Goal: Communication & Community: Answer question/provide support

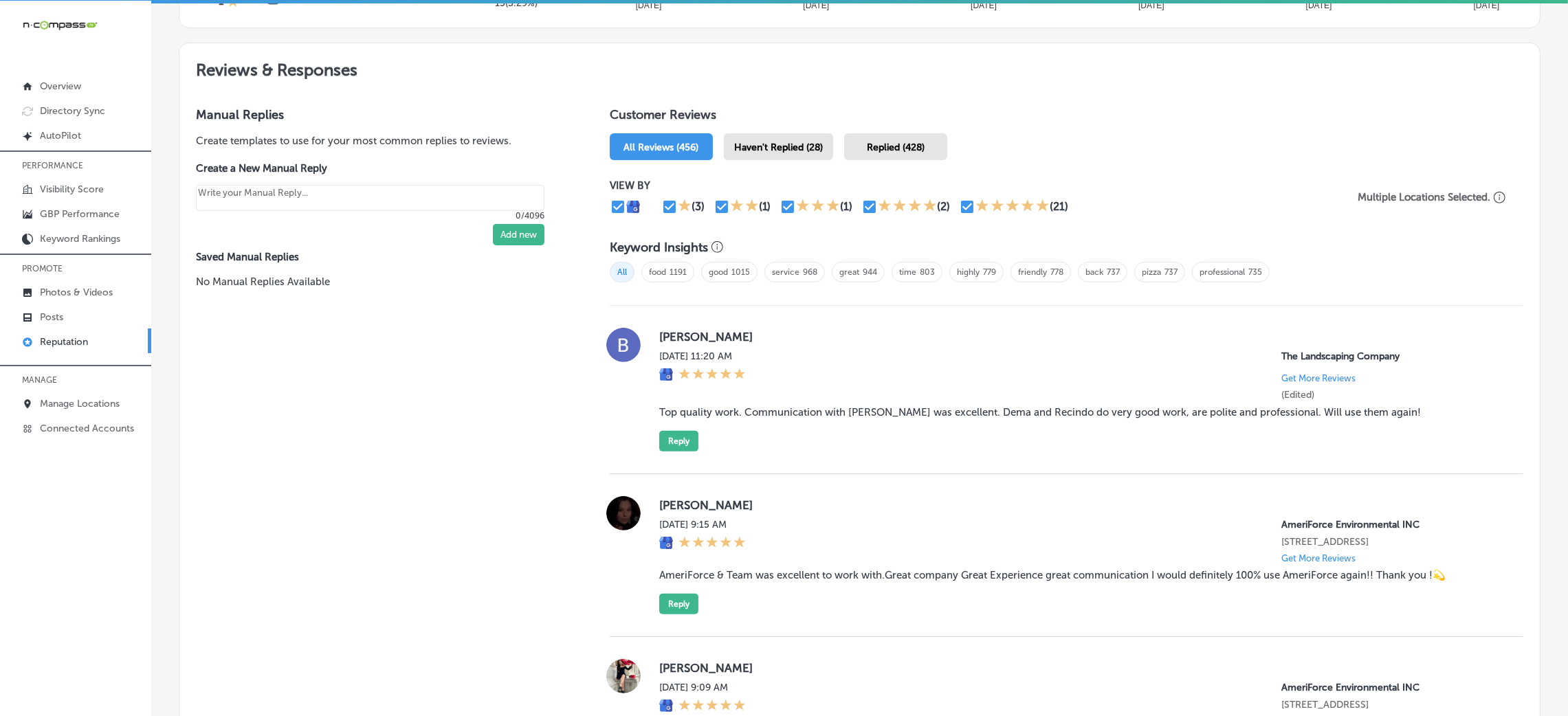
scroll to position [825, 0]
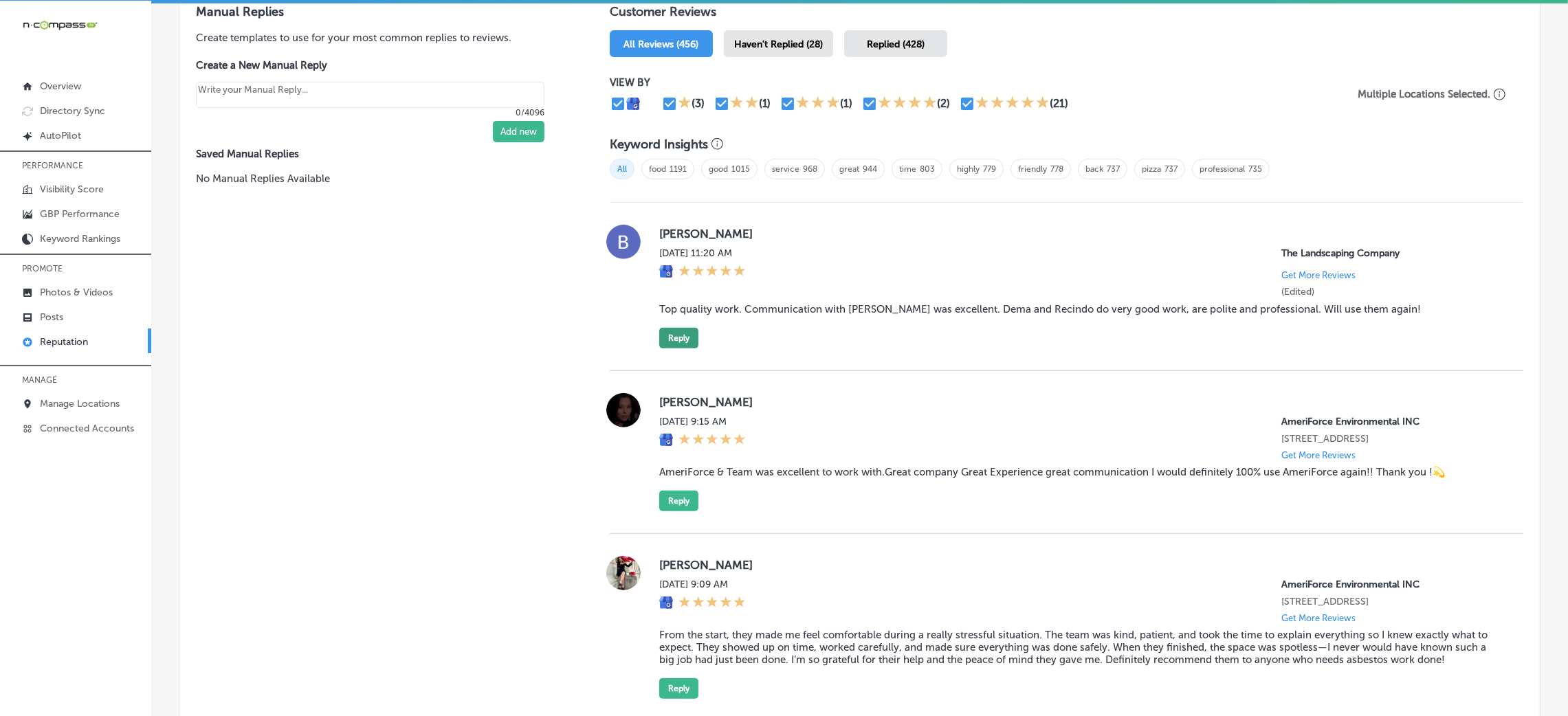
click at [676, 328] on button "Reply" at bounding box center [679, 338] width 39 height 21
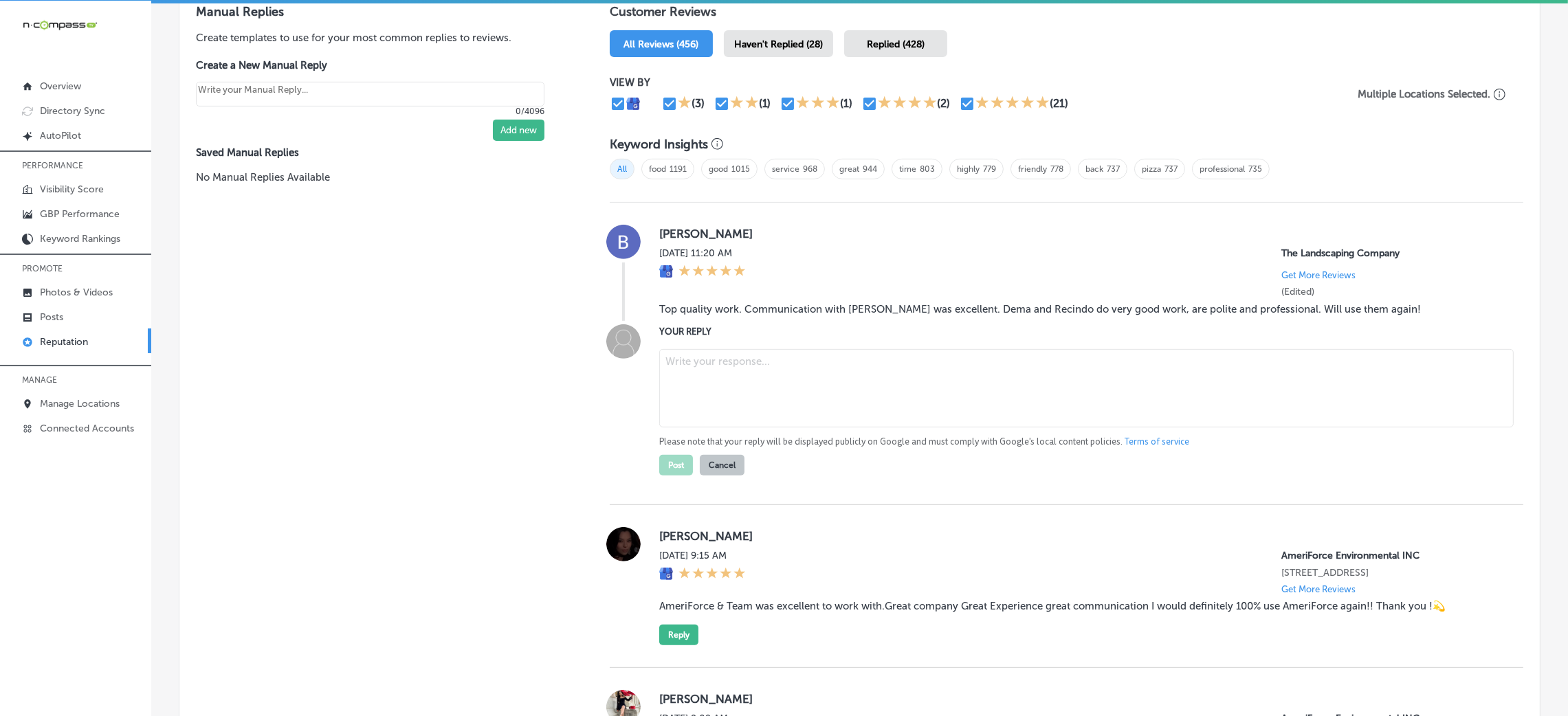
type textarea "x"
click at [768, 399] on textarea at bounding box center [1086, 389] width 855 height 79
paste textarea "Thank you for your kind review, [Reviewer Name]! We're so glad The Landscaping …"
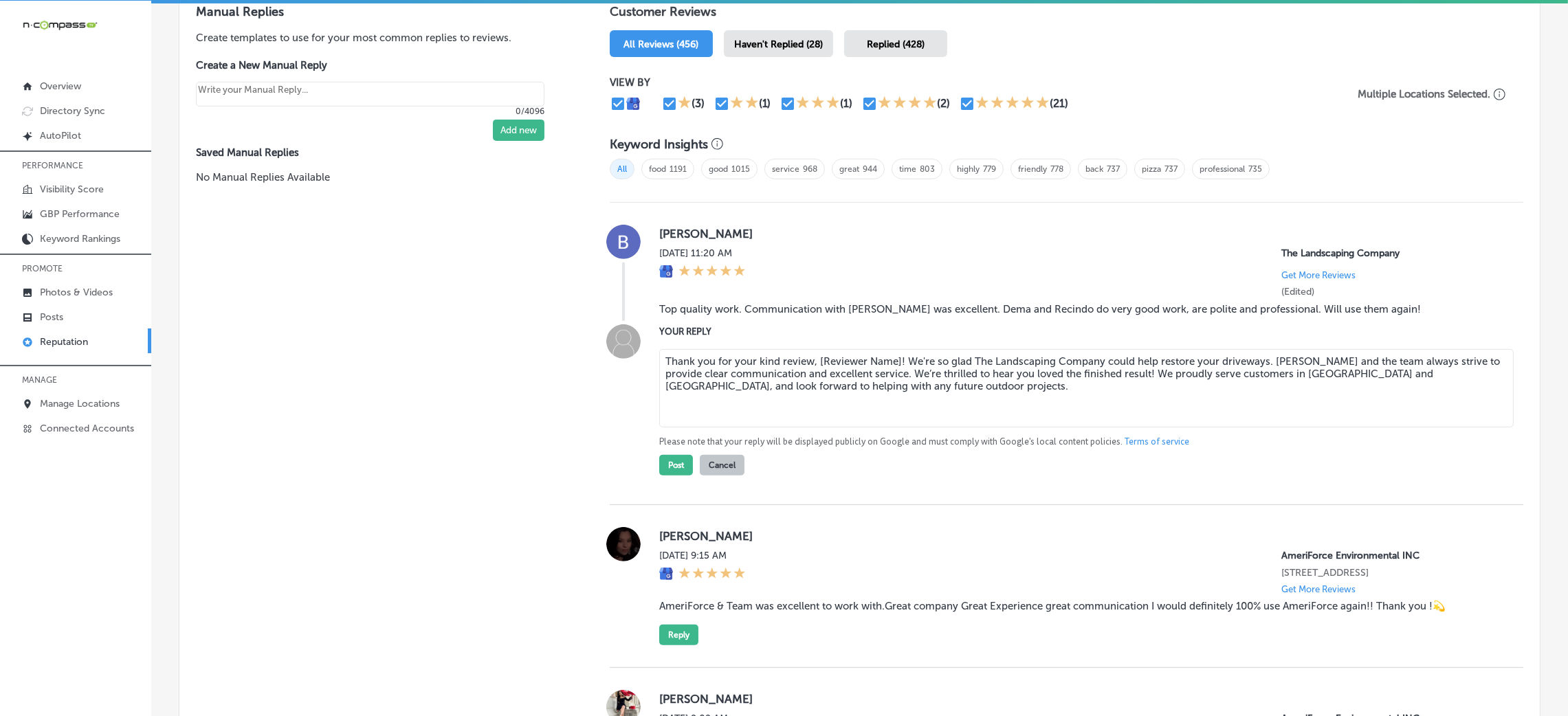
click at [818, 358] on textarea "Thank you for your kind review, [Reviewer Name]! We're so glad The Landscaping …" at bounding box center [1086, 389] width 855 height 79
drag, startPoint x: 815, startPoint y: 358, endPoint x: 894, endPoint y: 358, distance: 79.0
click at [894, 358] on textarea "Thank you for your kind review, [Reviewer Name]! We're so glad The Landscaping …" at bounding box center [1086, 389] width 855 height 79
type textarea "Thank you for your kind review, [PERSON_NAME]! We're so glad The Landscaping Co…"
click at [659, 466] on button "Post" at bounding box center [676, 465] width 33 height 21
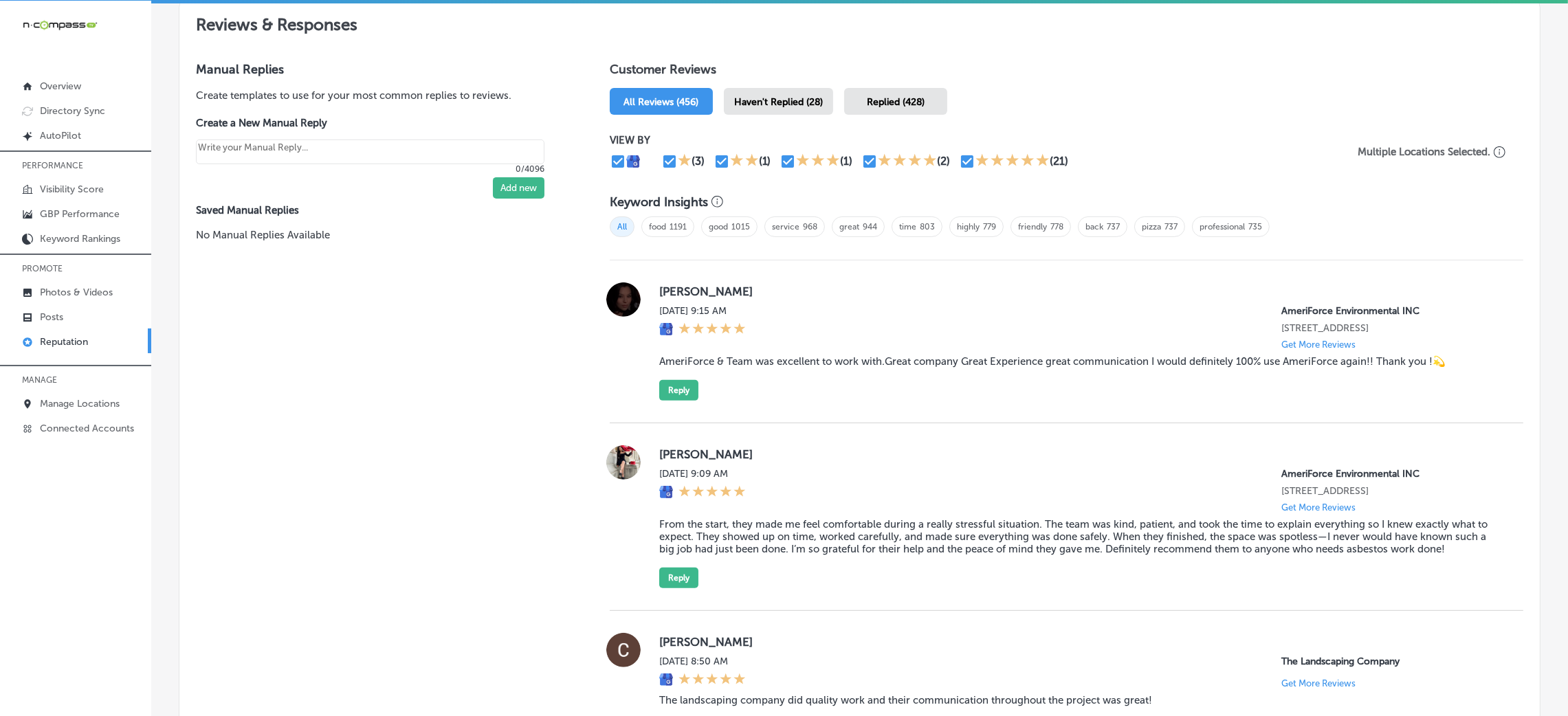
scroll to position [722, 0]
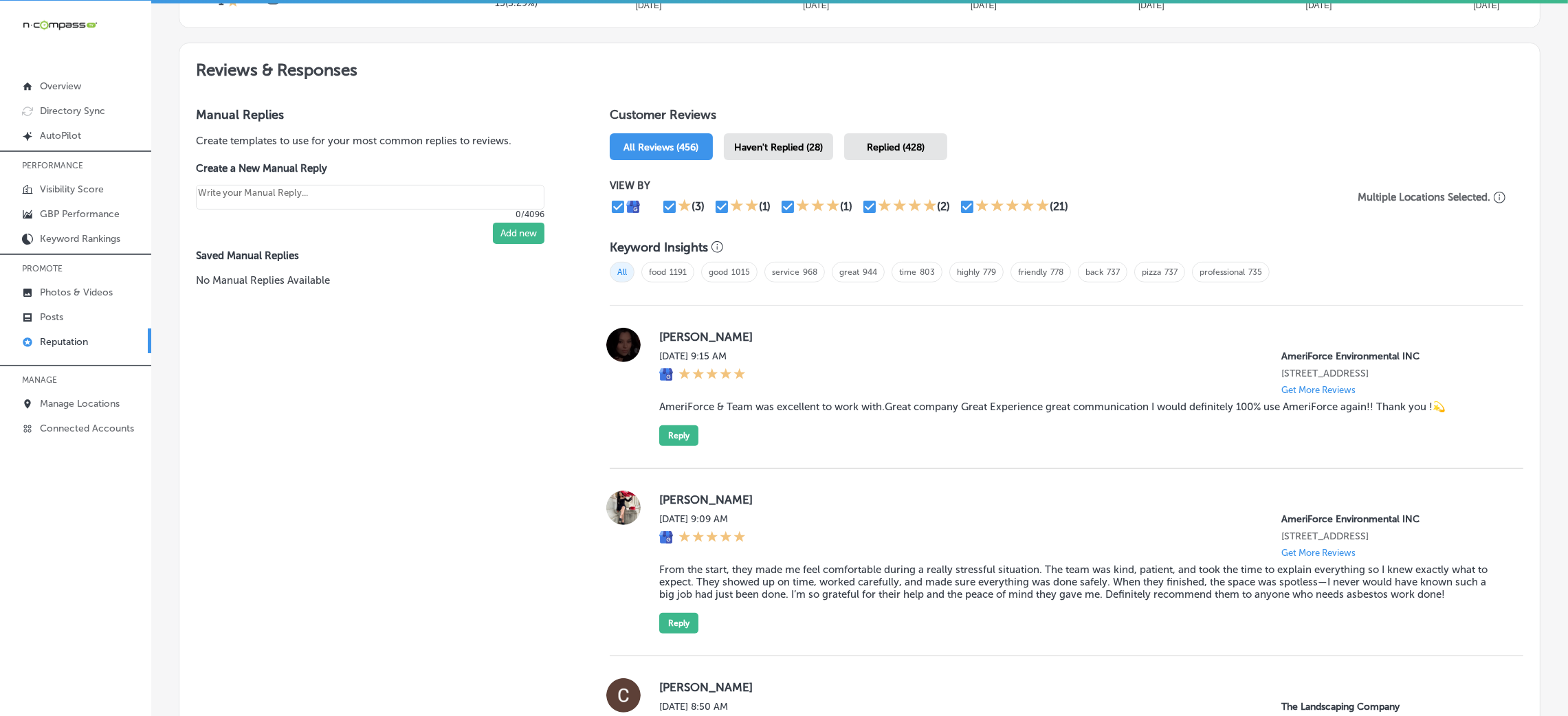
click at [782, 143] on span "Haven't Replied (28)" at bounding box center [779, 148] width 89 height 12
click at [682, 142] on span "All Reviews (456)" at bounding box center [661, 148] width 75 height 12
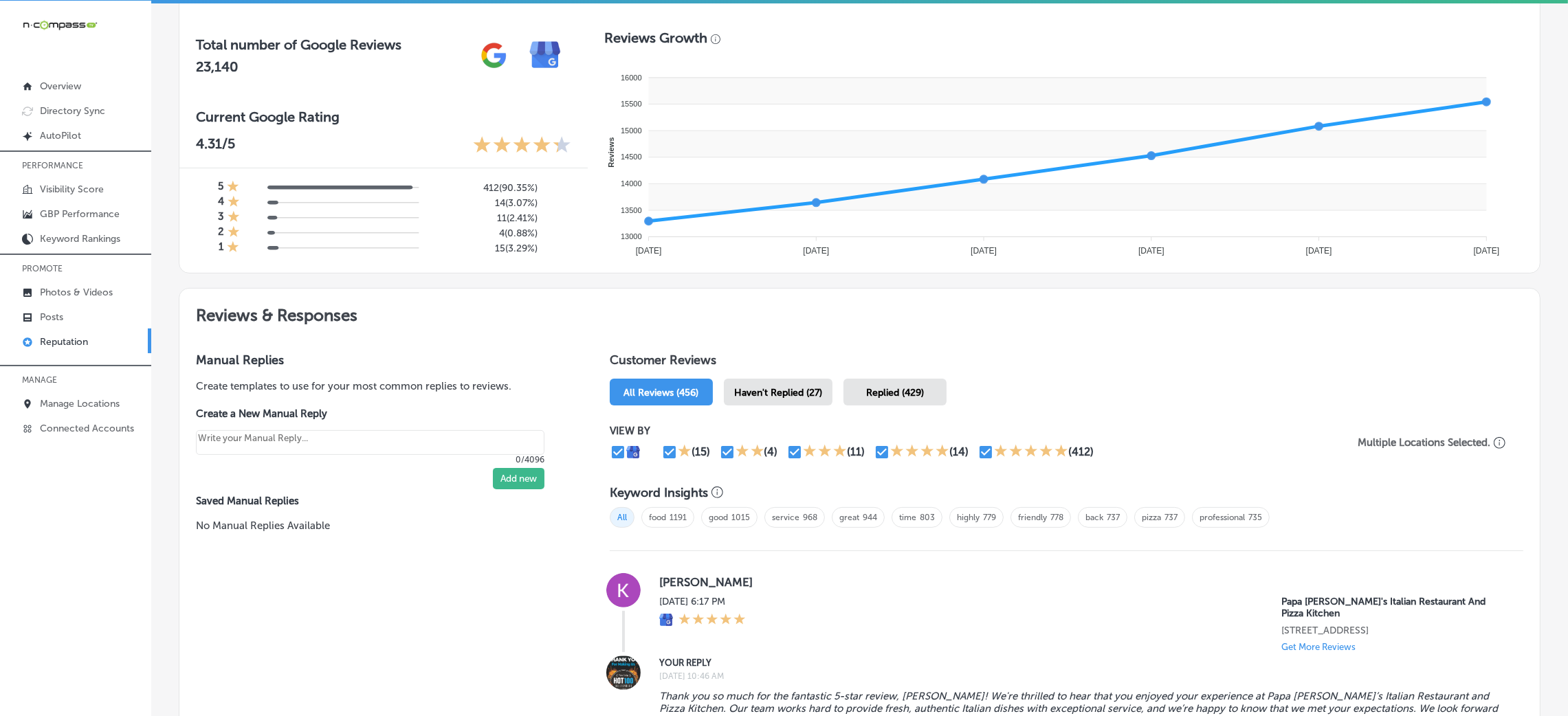
click at [778, 596] on div "[DATE] 6:17 PM Papa [PERSON_NAME]'s Italian Restaurant And Pizza Kitchen [STREE…" at bounding box center [1079, 623] width 842 height 56
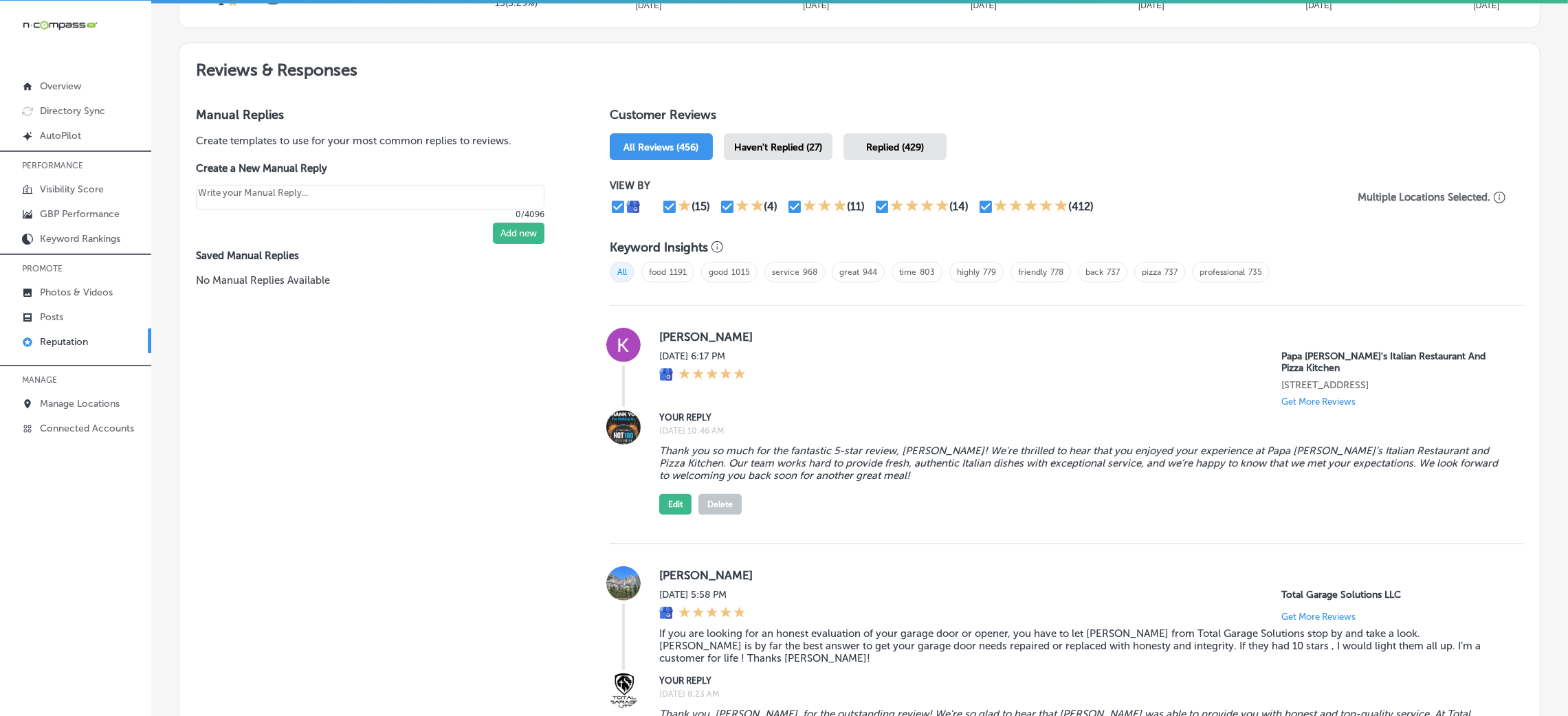
click at [791, 147] on span "Haven't Replied (27)" at bounding box center [778, 148] width 88 height 12
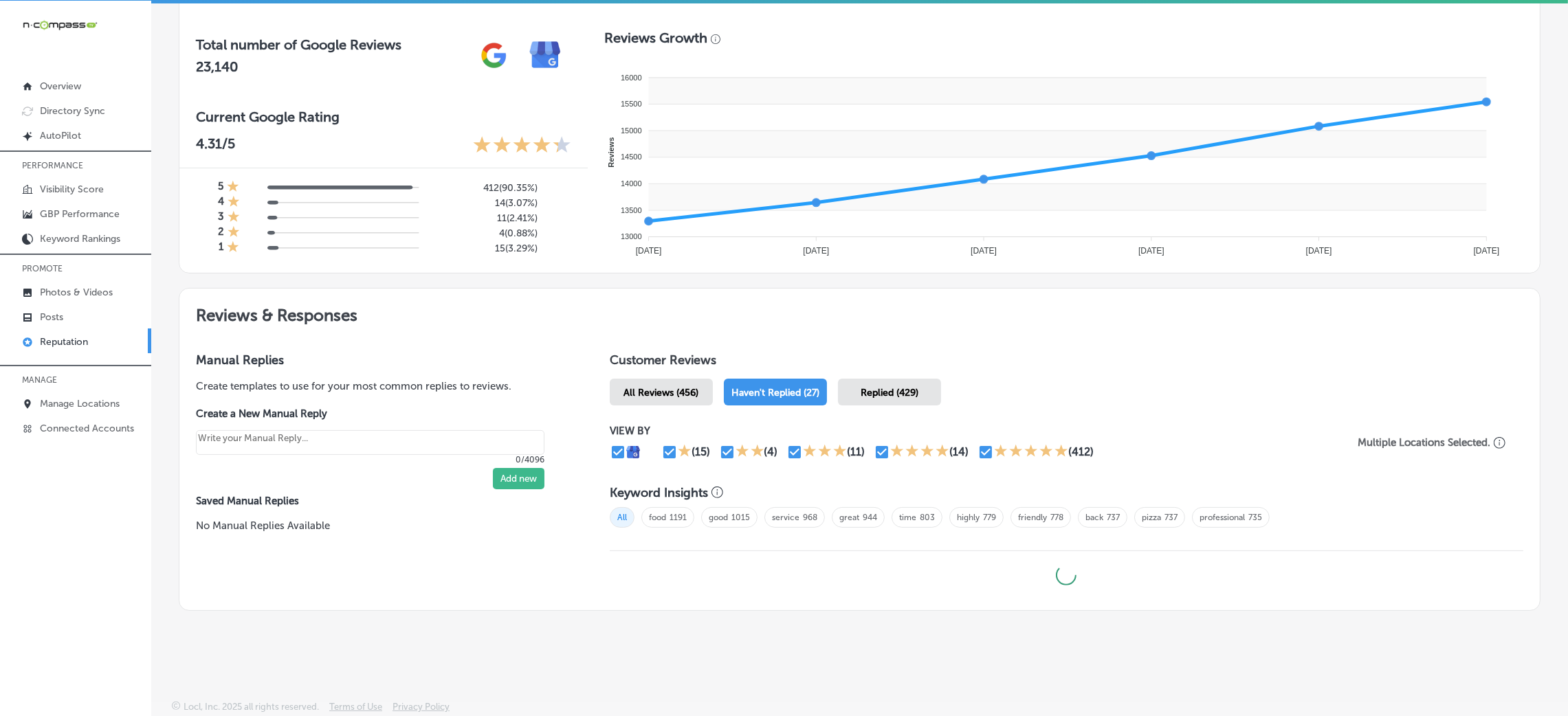
type textarea "x"
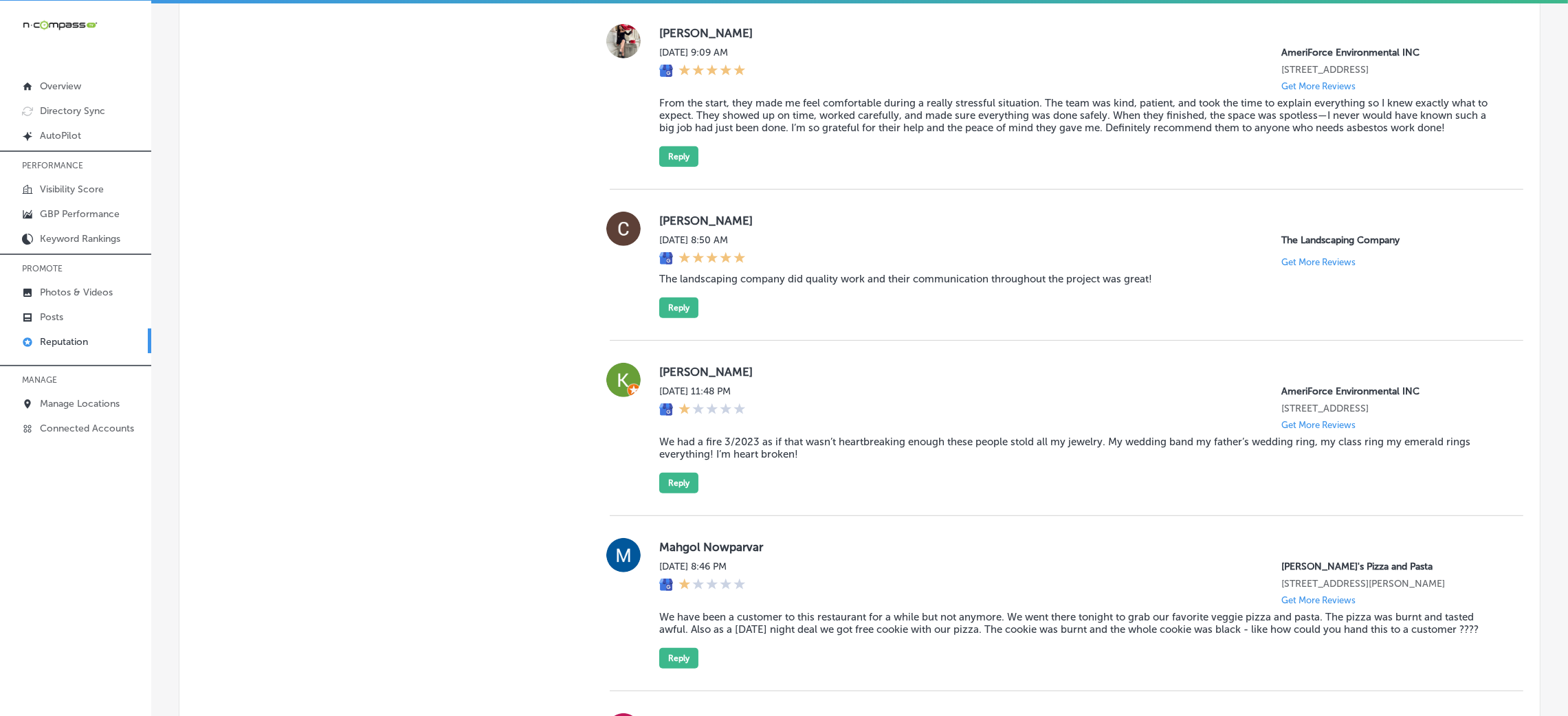
scroll to position [1237, 0]
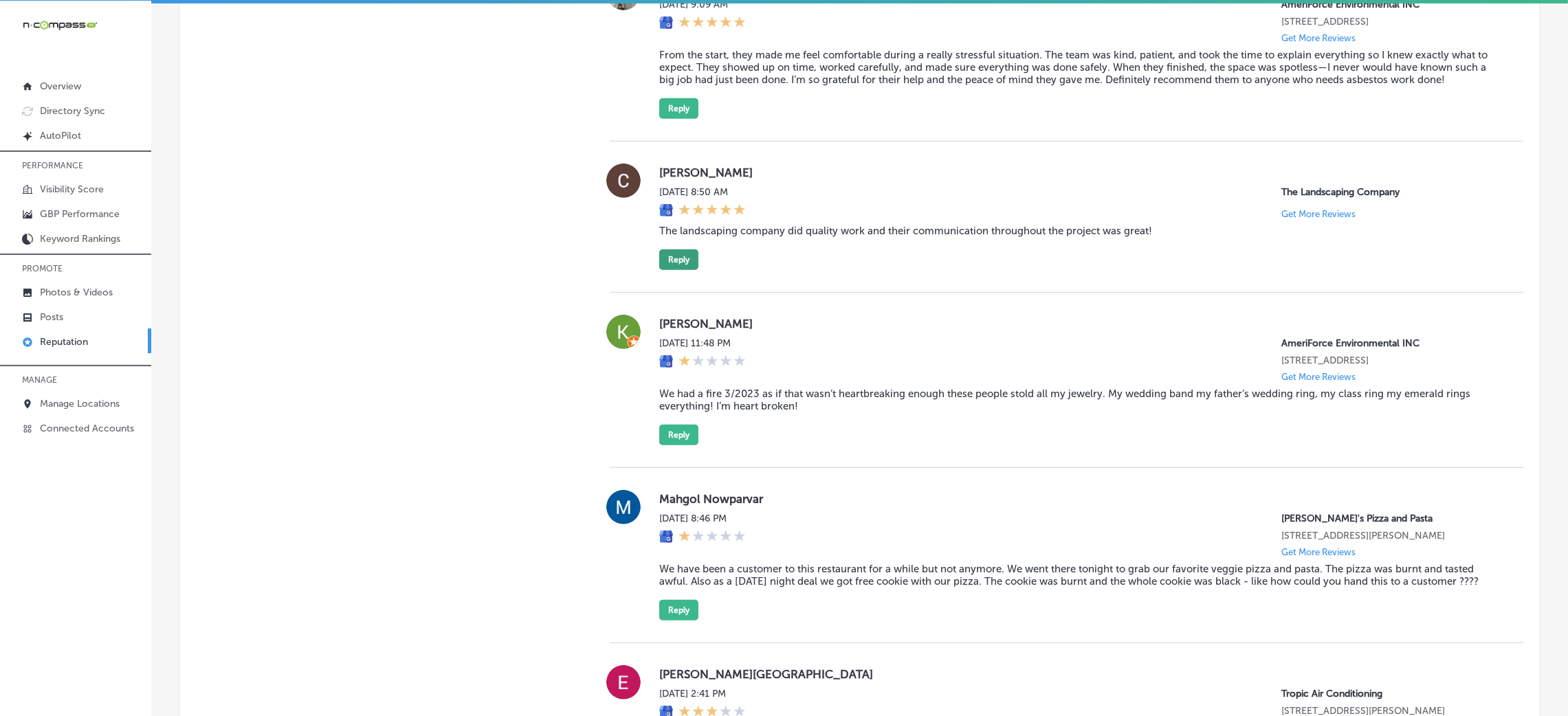
click at [675, 270] on button "Reply" at bounding box center [679, 259] width 39 height 21
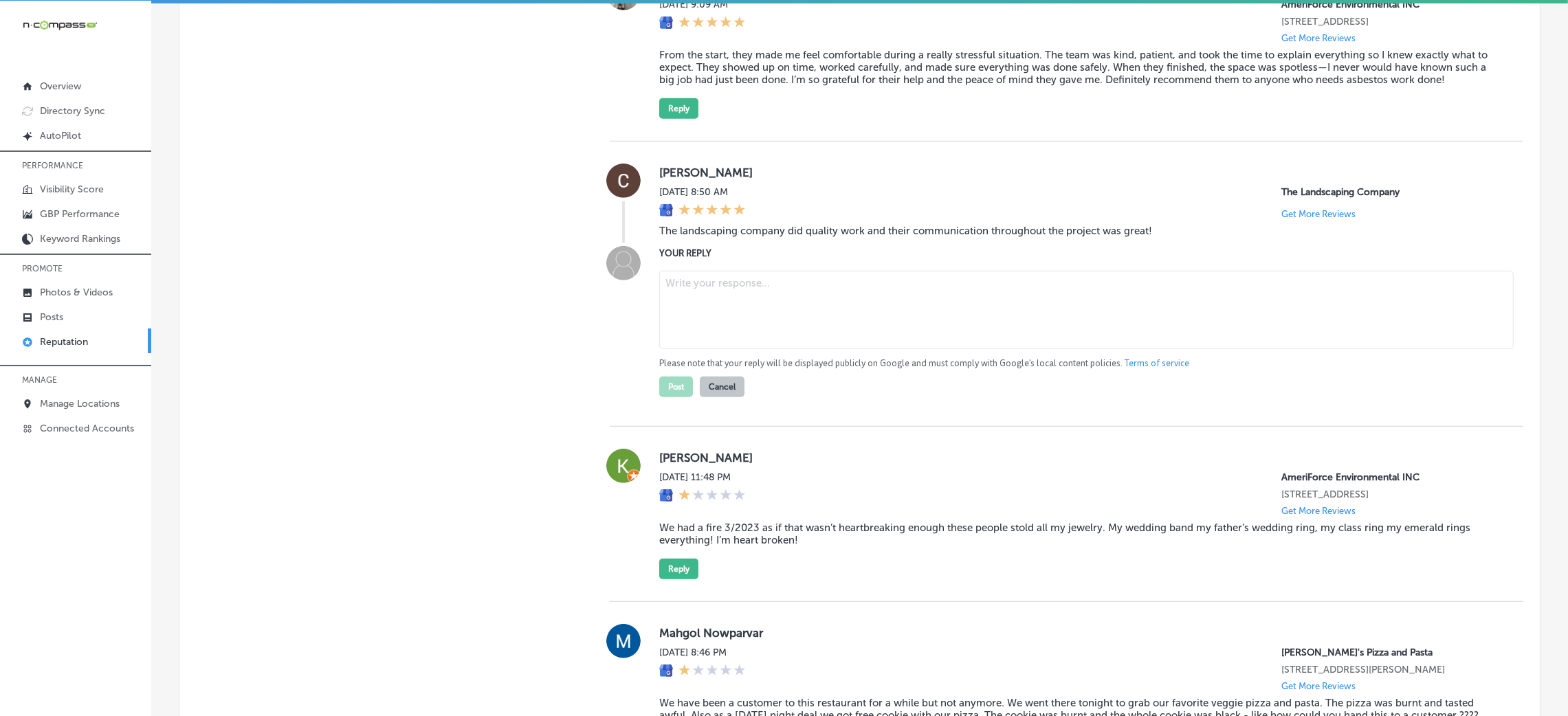
click at [780, 237] on blockquote "The landscaping company did quality work and their communication throughout the…" at bounding box center [1079, 230] width 842 height 13
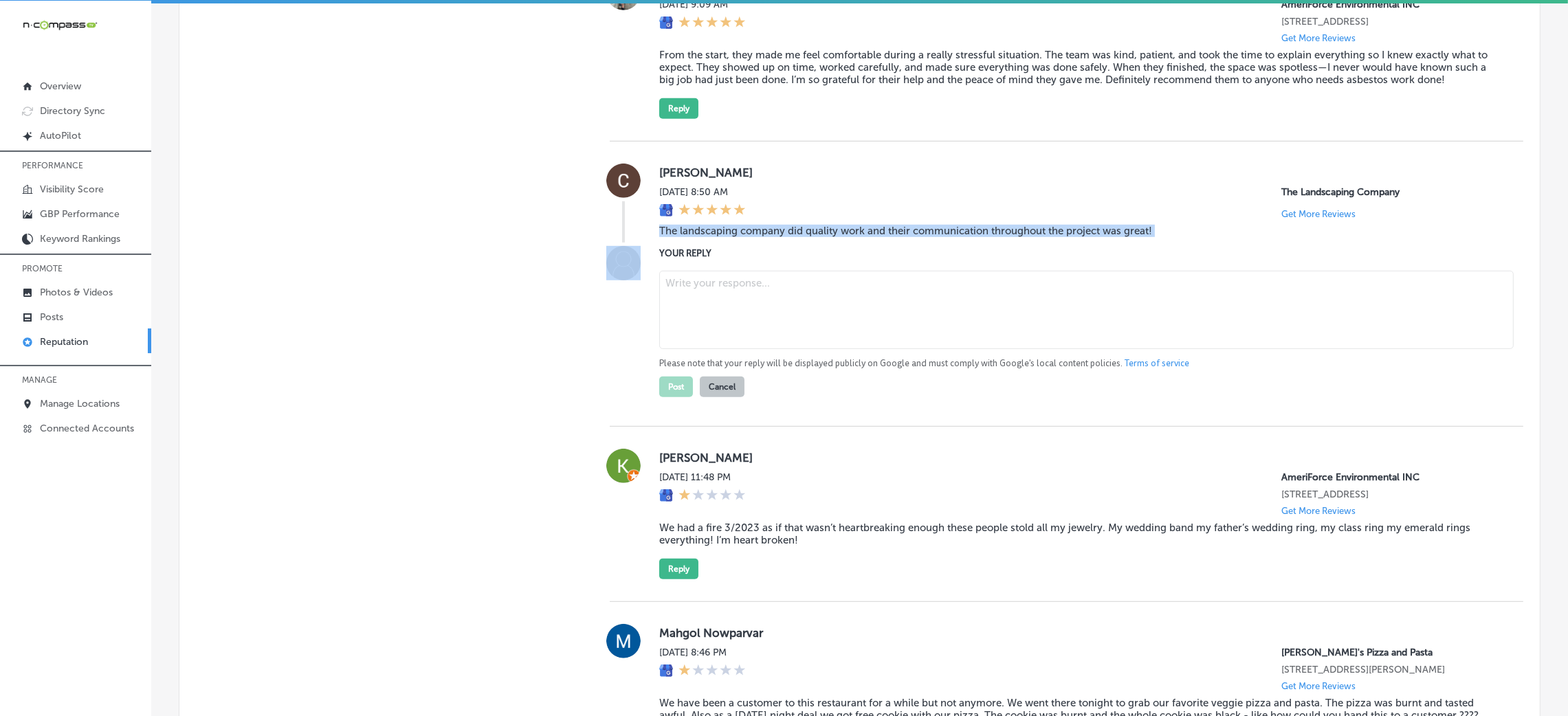
click at [780, 237] on blockquote "The landscaping company did quality work and their communication throughout the…" at bounding box center [1079, 230] width 842 height 13
copy blockquote "The landscaping company did quality work and their communication throughout the…"
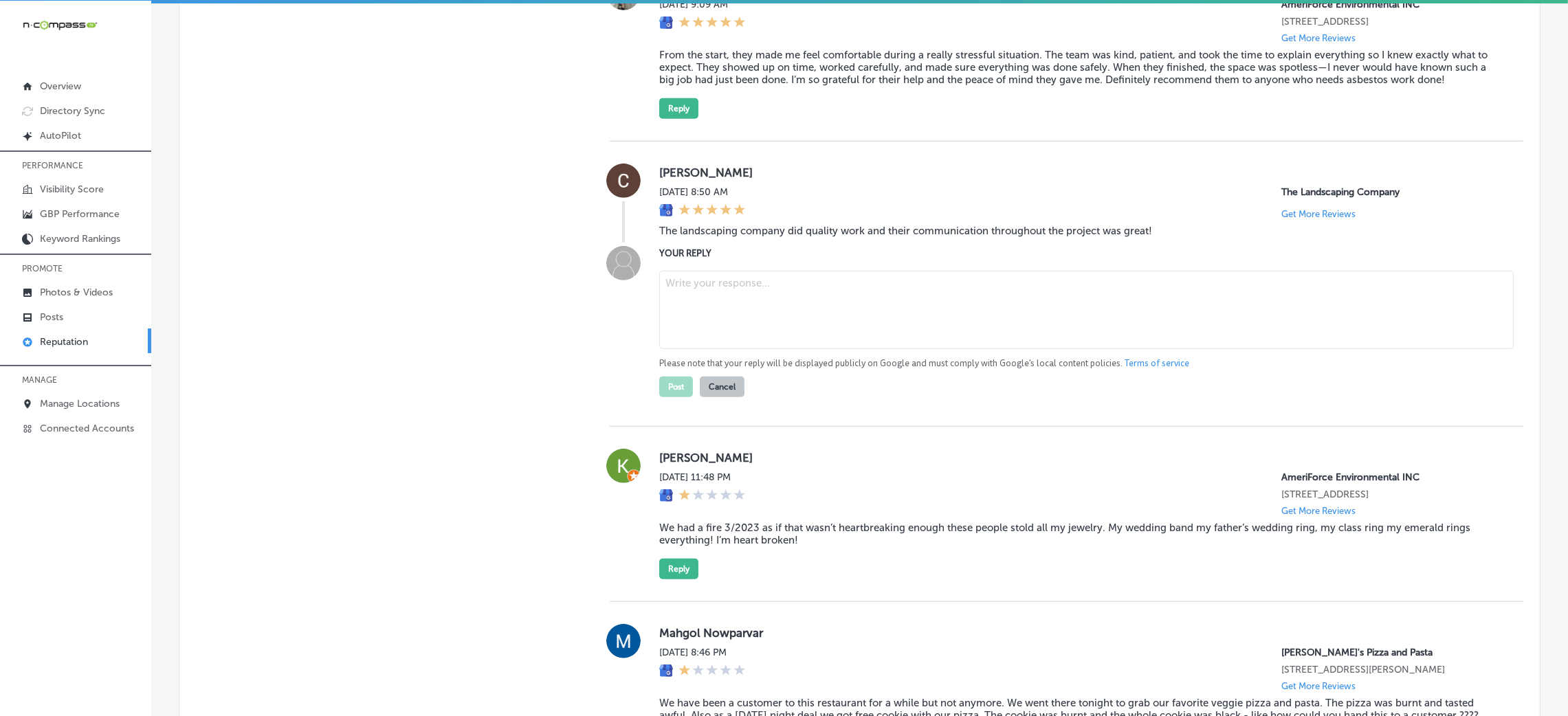
click at [735, 305] on textarea at bounding box center [1086, 310] width 855 height 79
click at [739, 311] on textarea at bounding box center [1086, 310] width 855 height 79
paste textarea "Thank you for the kind words, [Reviewer Name]! We're so glad to hear that The L…"
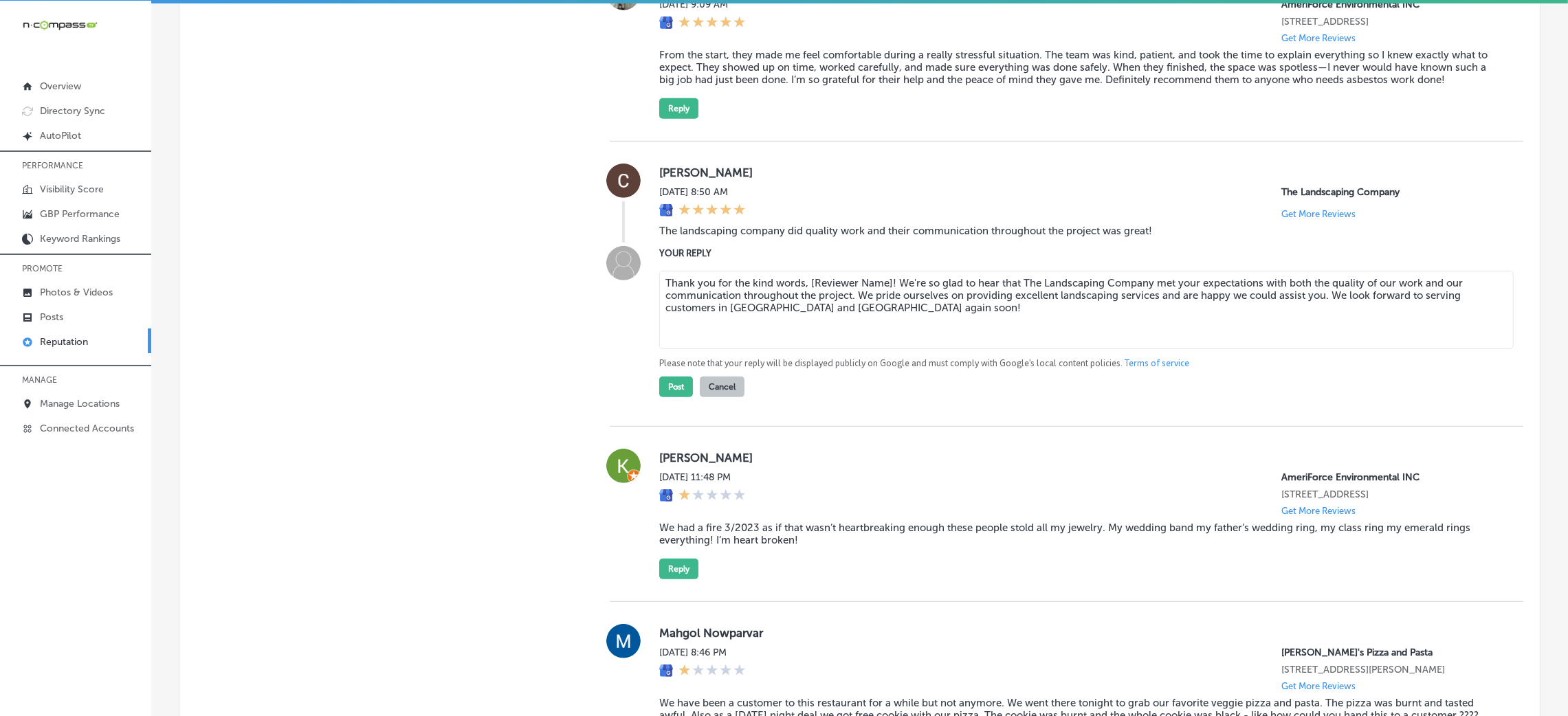
drag, startPoint x: 807, startPoint y: 304, endPoint x: 887, endPoint y: 305, distance: 80.0
click at [887, 305] on textarea "Thank you for the kind words, [Reviewer Name]! We're so glad to hear that The L…" at bounding box center [1086, 310] width 855 height 79
click at [887, 304] on textarea "Thank you for the kind words, [Reviewer Name]! We're so glad to hear that The L…" at bounding box center [1086, 310] width 855 height 79
drag, startPoint x: 805, startPoint y: 306, endPoint x: 885, endPoint y: 307, distance: 80.0
click at [885, 307] on textarea "Thank you for the kind words, [Reviewer Name][PERSON_NAME]! We're so glad to he…" at bounding box center [1086, 310] width 855 height 79
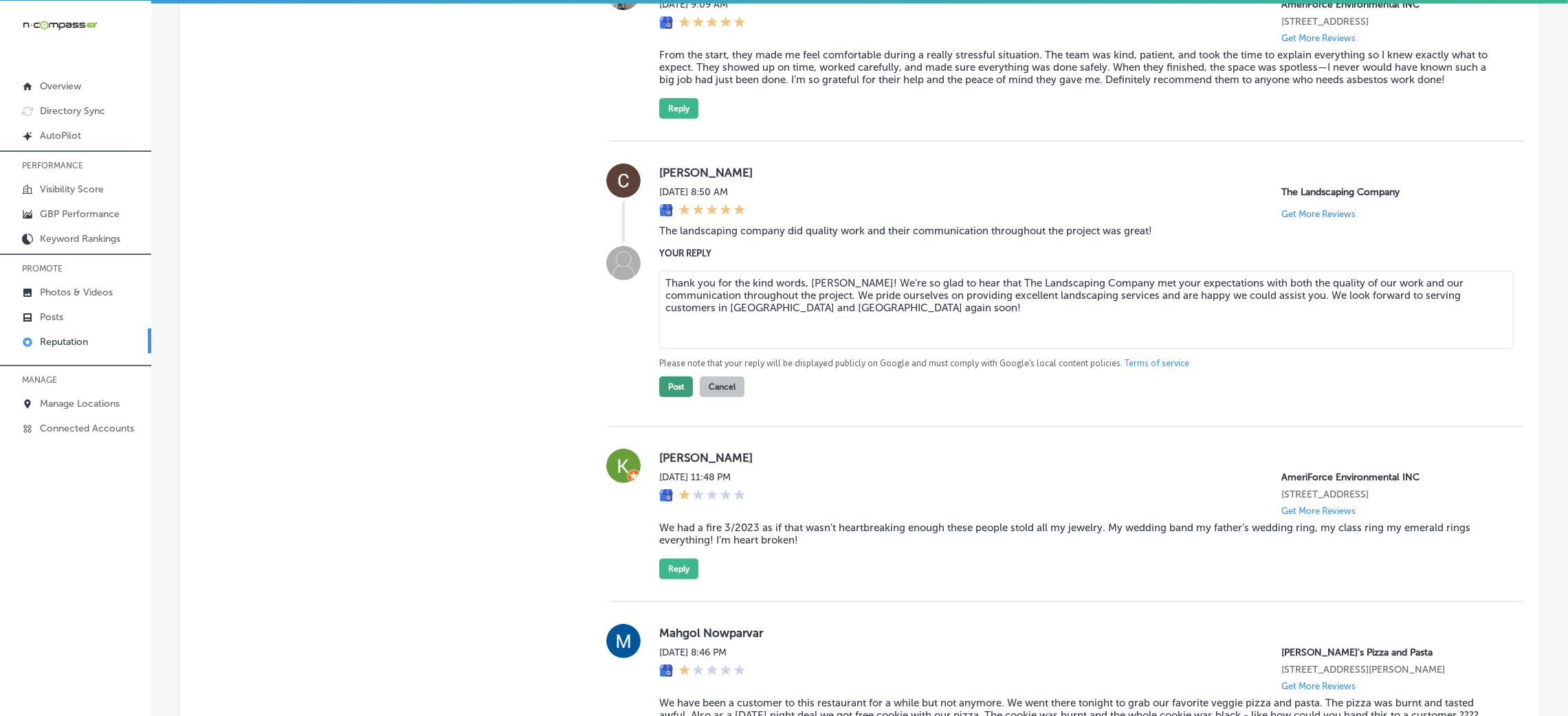
type textarea "Thank you for the kind words, [PERSON_NAME]! We're so glad to hear that The Lan…"
click at [668, 397] on button "Post" at bounding box center [676, 387] width 33 height 21
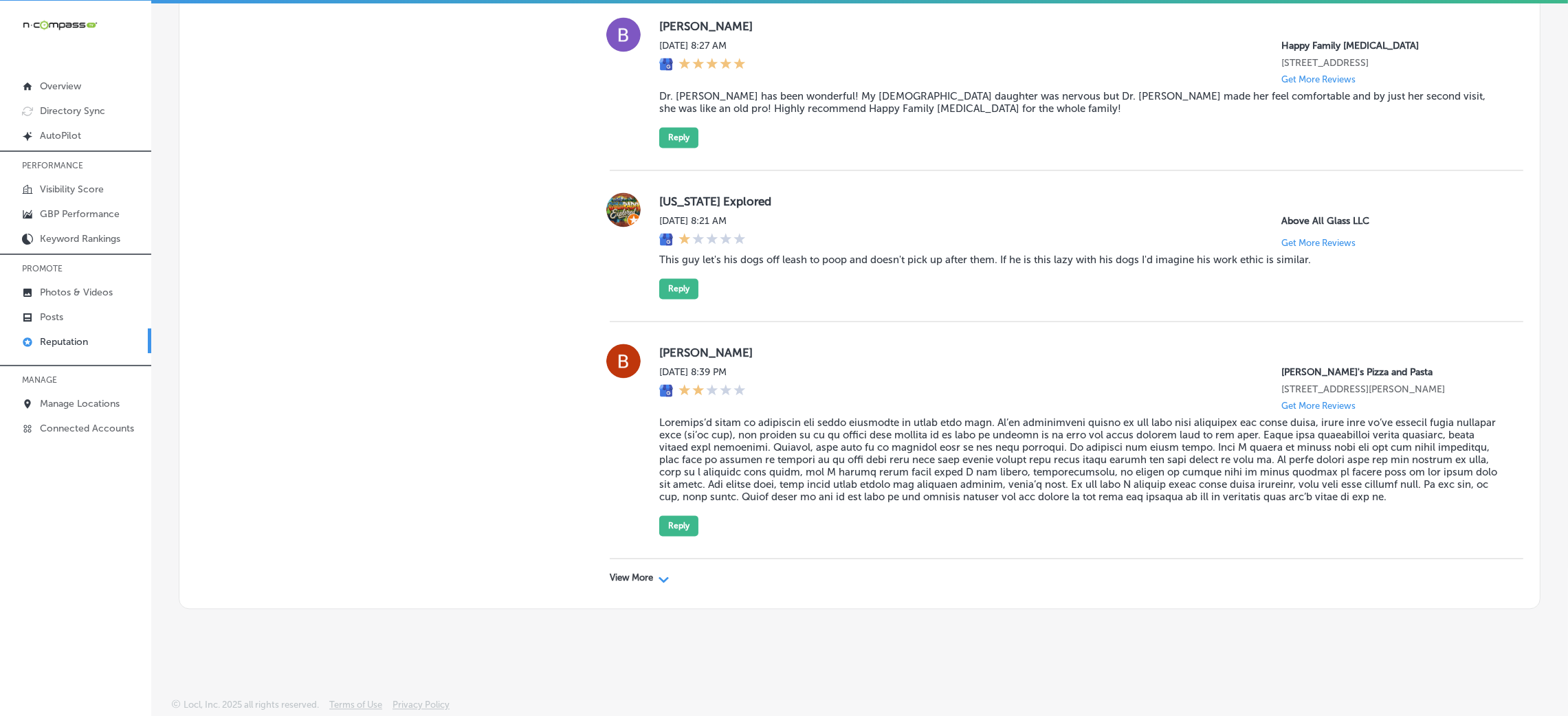
scroll to position [4201, 0]
click at [610, 577] on p "View More" at bounding box center [631, 577] width 43 height 11
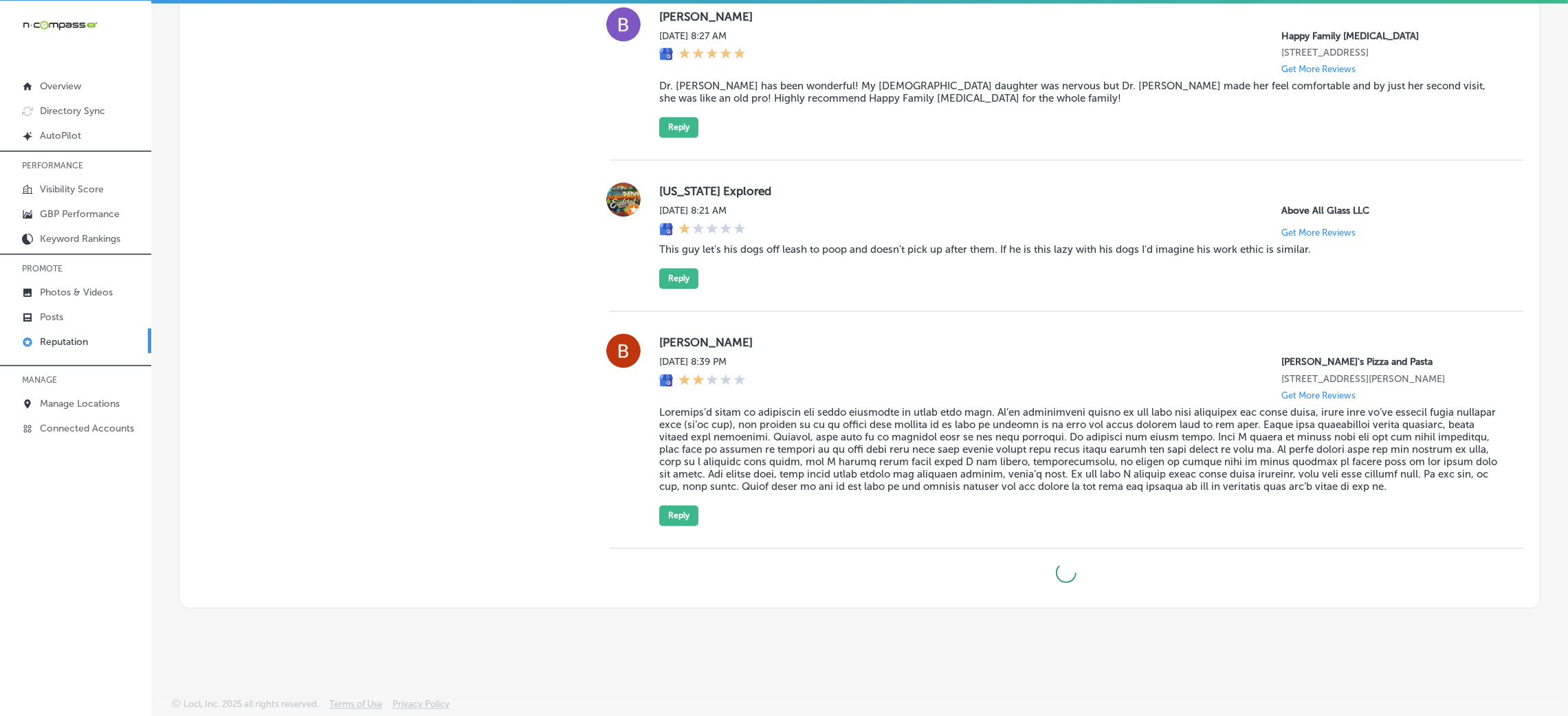
type textarea "x"
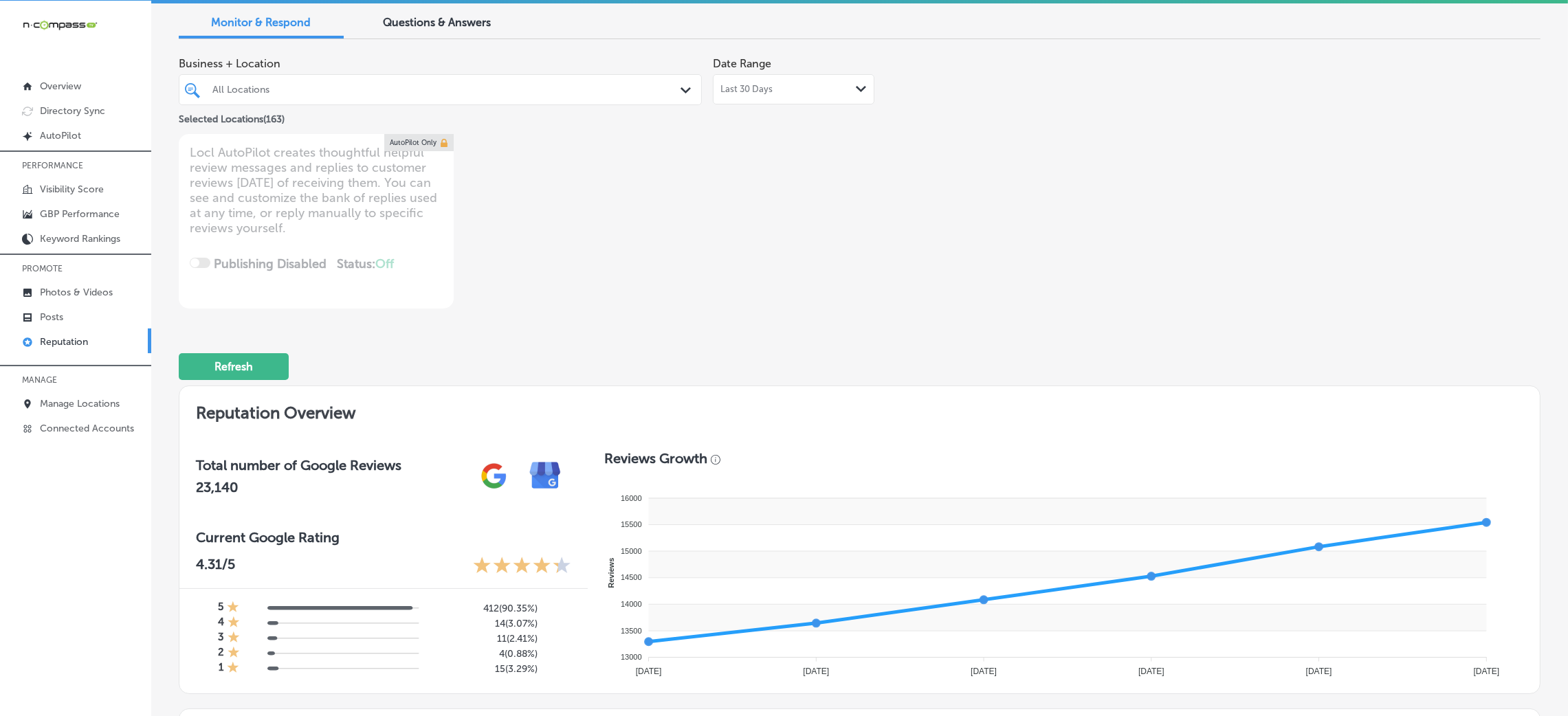
scroll to position [0, 0]
